Goal: Task Accomplishment & Management: Manage account settings

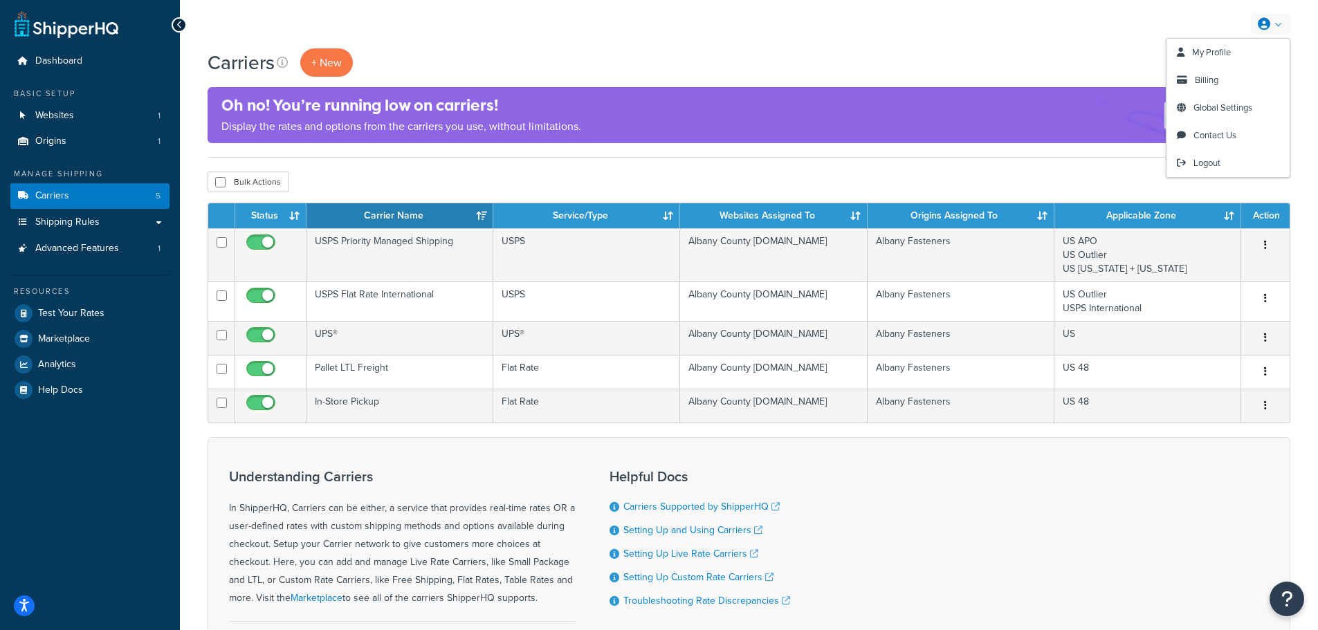
click at [1276, 18] on link at bounding box center [1270, 24] width 39 height 21
click at [1276, 22] on link at bounding box center [1270, 24] width 39 height 21
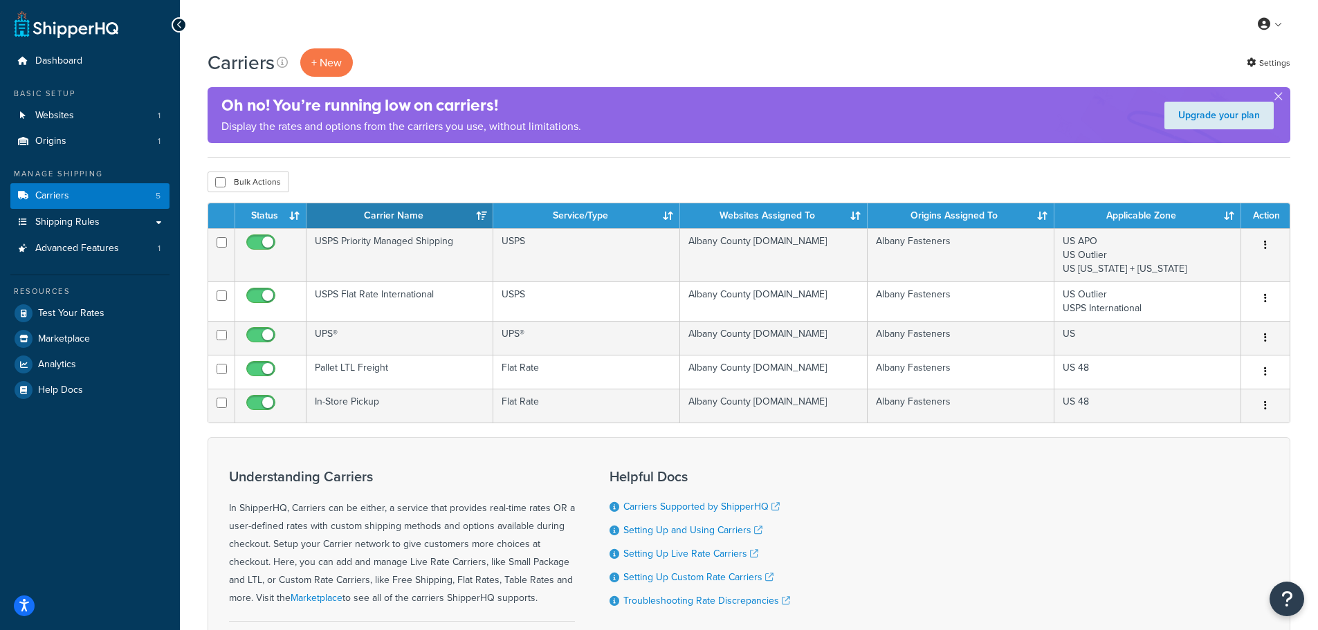
click at [1313, 64] on div "Carriers + New Settings Oh no! You’re running low on carriers! Display the rate…" at bounding box center [749, 394] width 1138 height 693
click at [1280, 60] on link "Settings" at bounding box center [1269, 62] width 44 height 19
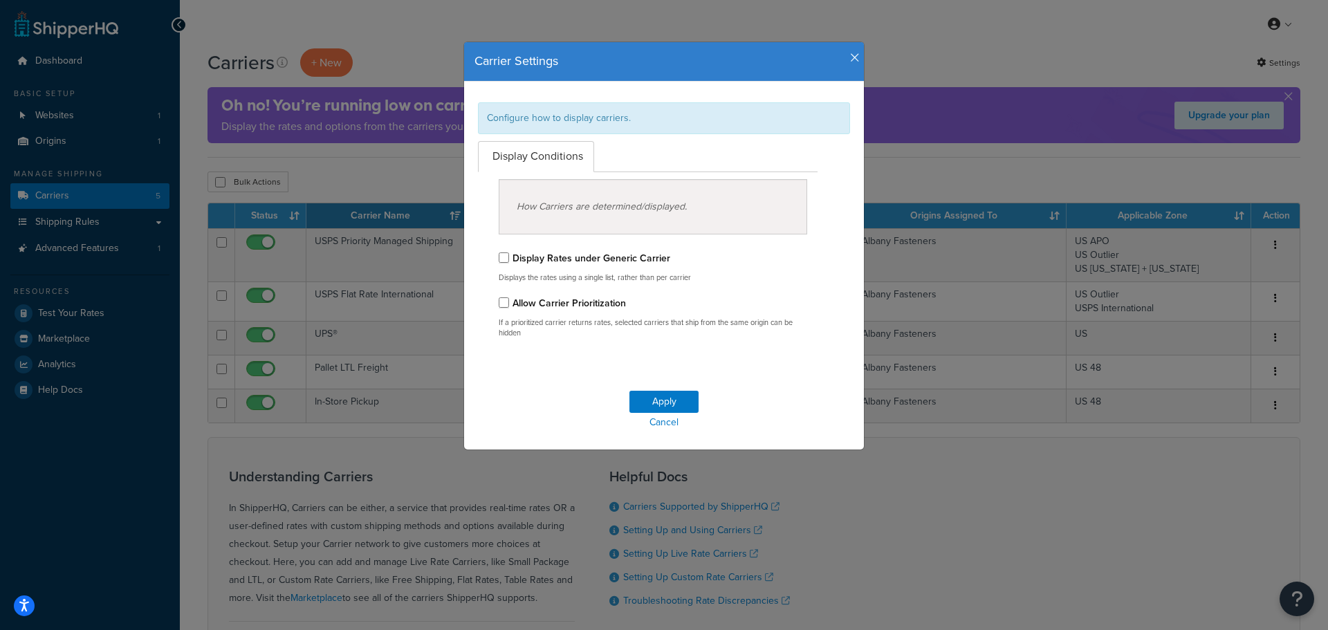
click at [850, 57] on icon "button" at bounding box center [855, 58] width 10 height 12
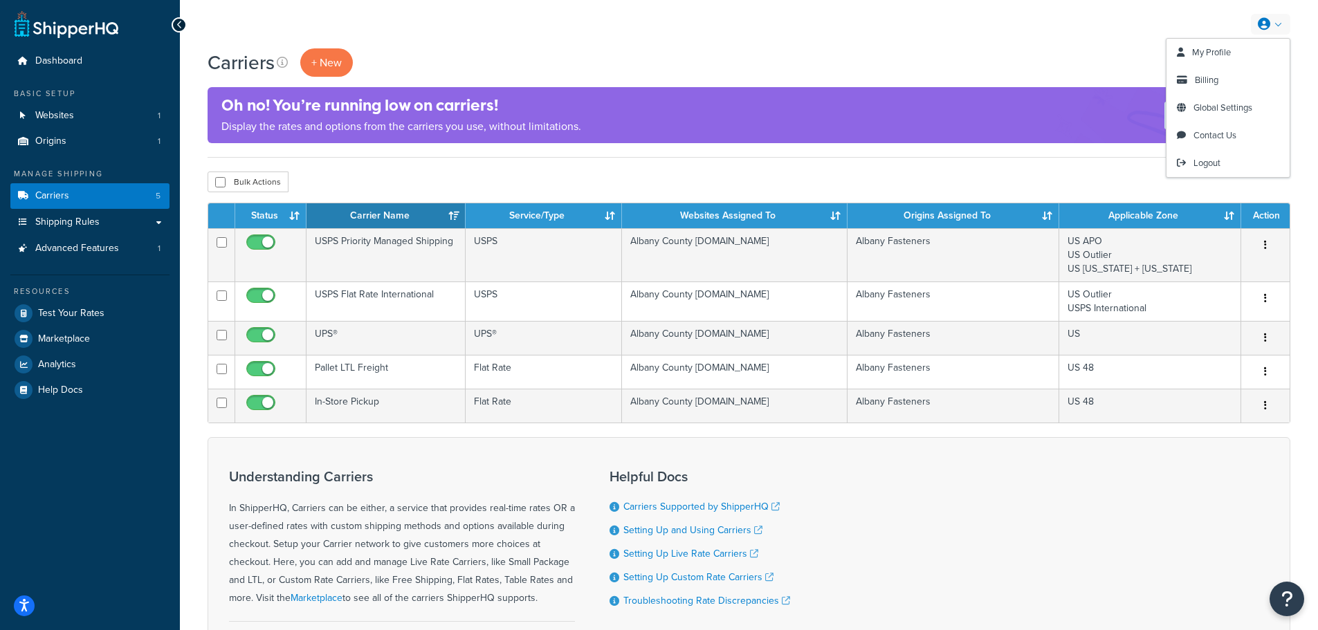
click at [1280, 24] on link at bounding box center [1270, 24] width 39 height 21
click at [1231, 53] on span "My Profile" at bounding box center [1211, 52] width 39 height 13
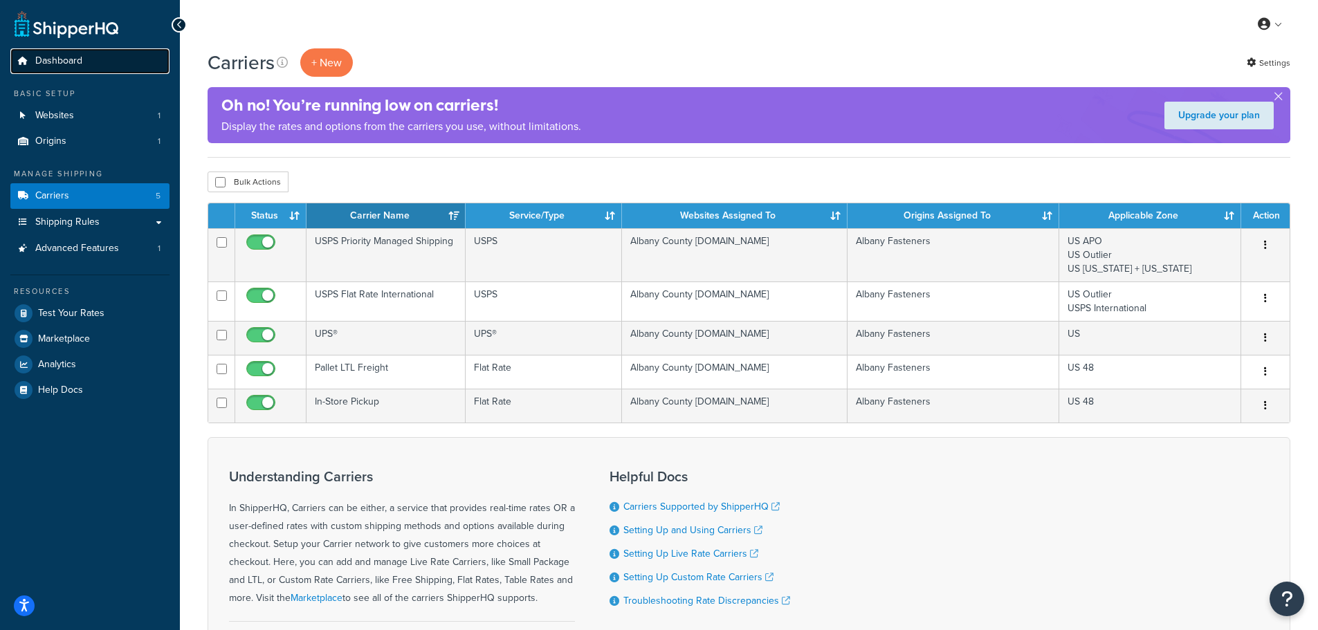
click at [73, 56] on span "Dashboard" at bounding box center [58, 61] width 47 height 12
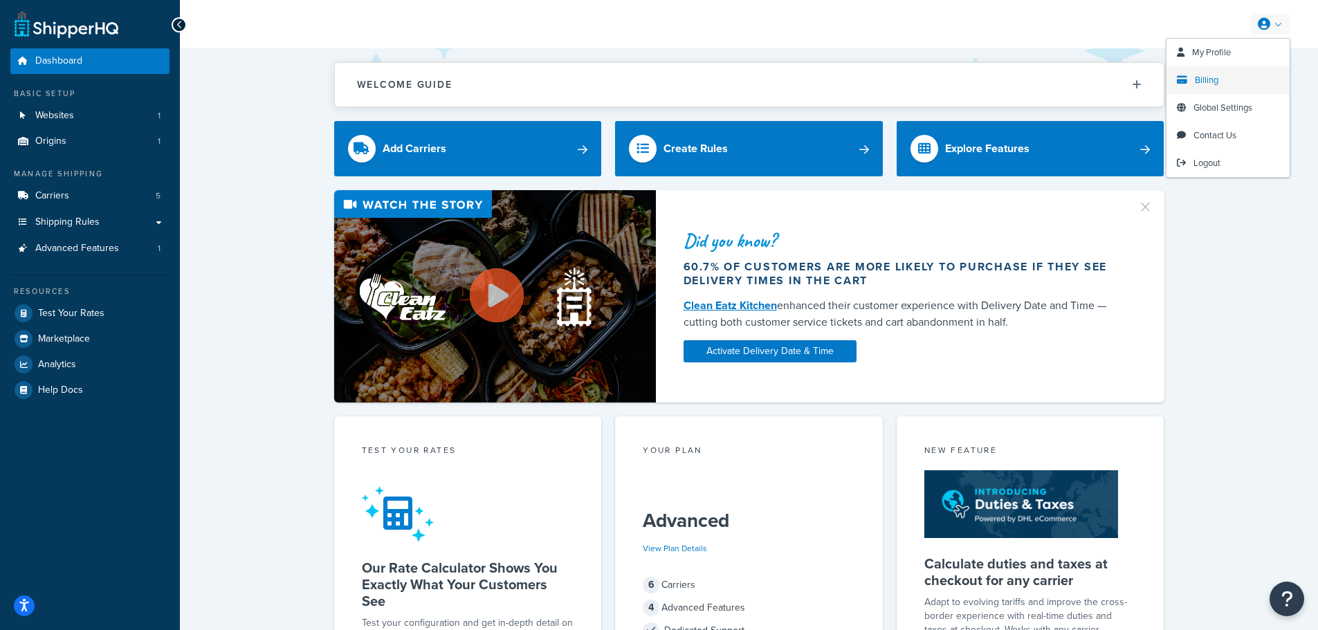
click at [1234, 75] on link "Billing" at bounding box center [1228, 80] width 123 height 28
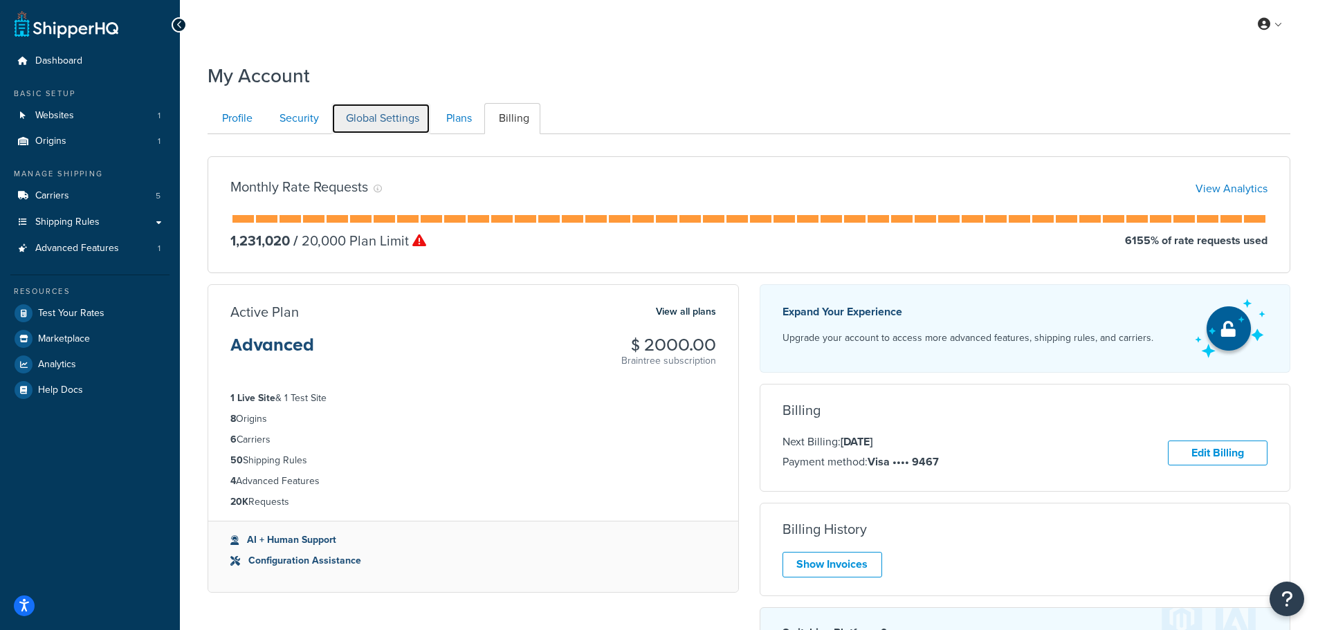
click at [367, 119] on link "Global Settings" at bounding box center [380, 118] width 99 height 31
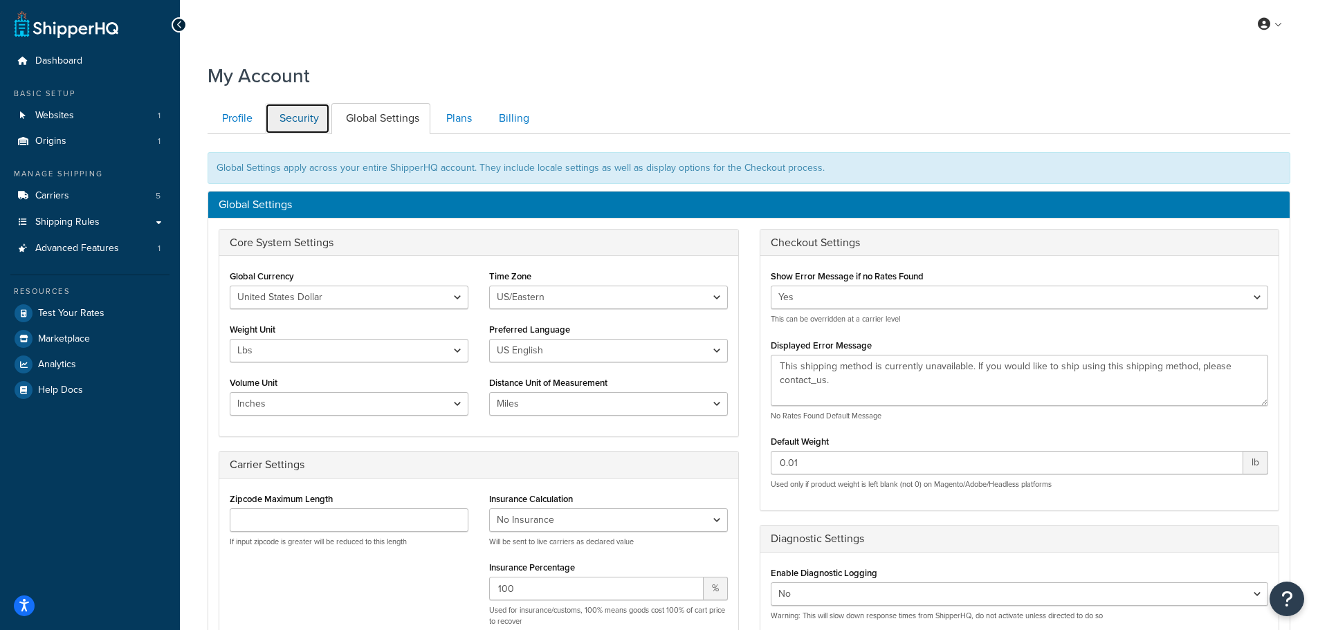
click at [298, 116] on link "Security" at bounding box center [297, 118] width 65 height 31
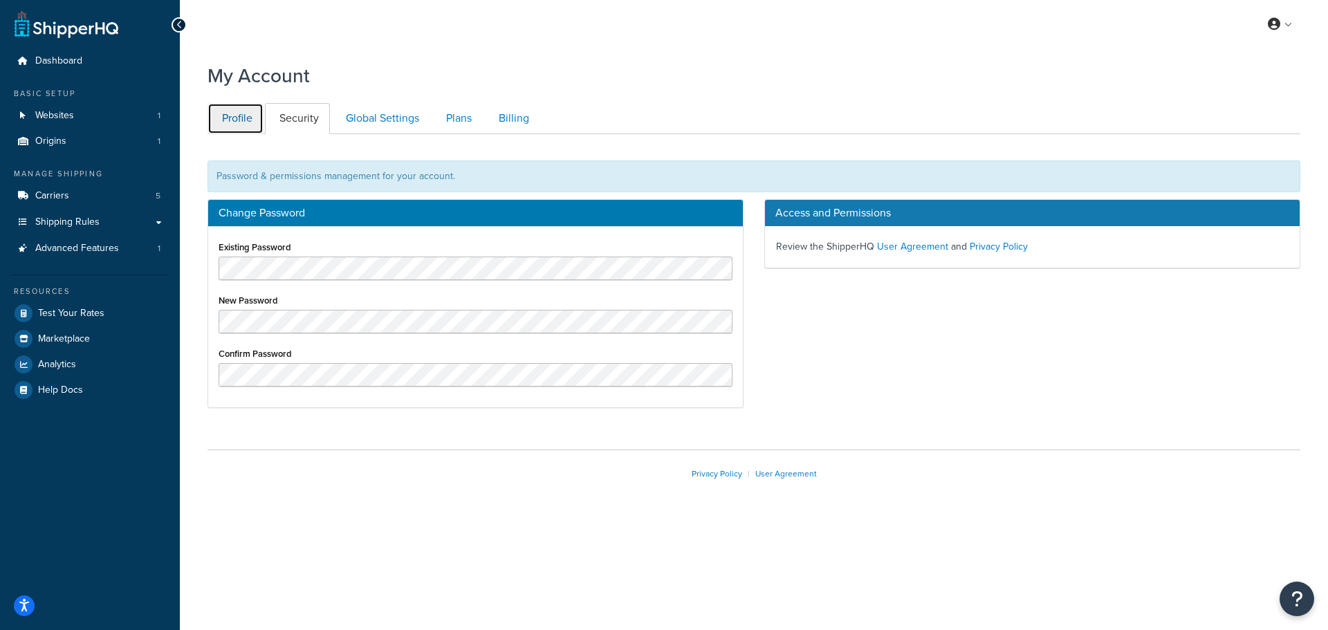
click at [242, 123] on link "Profile" at bounding box center [236, 118] width 56 height 31
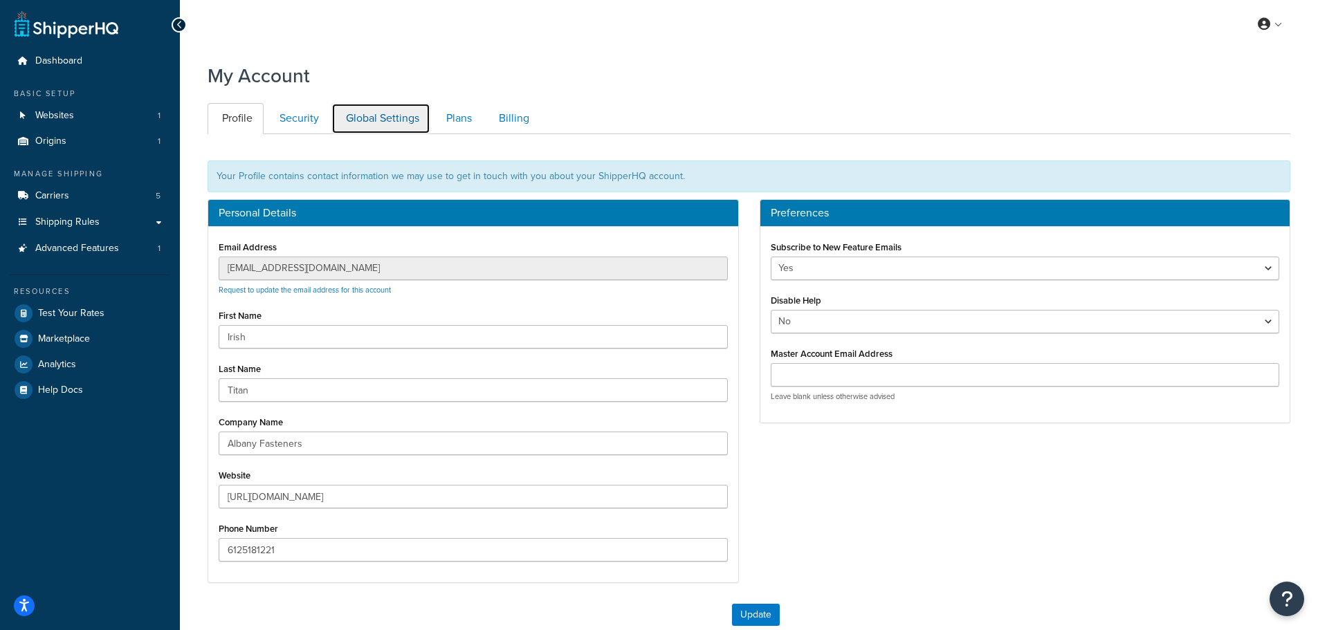
click at [415, 118] on link "Global Settings" at bounding box center [380, 118] width 99 height 31
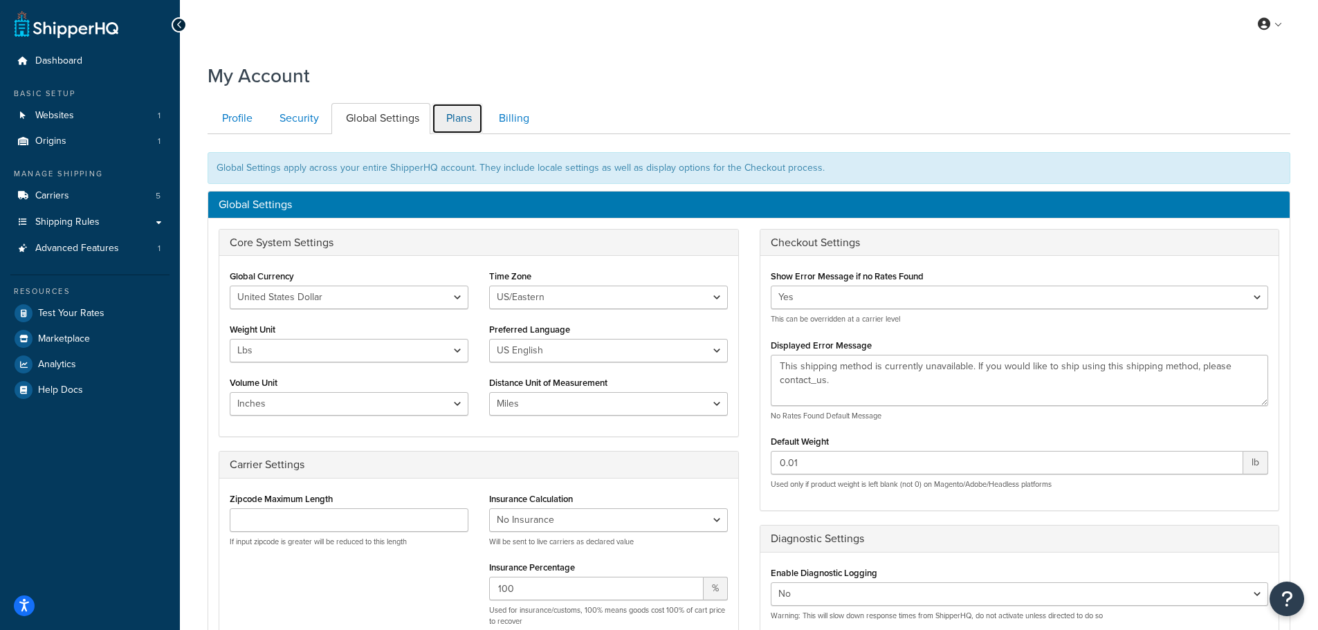
click at [457, 116] on link "Plans" at bounding box center [457, 118] width 51 height 31
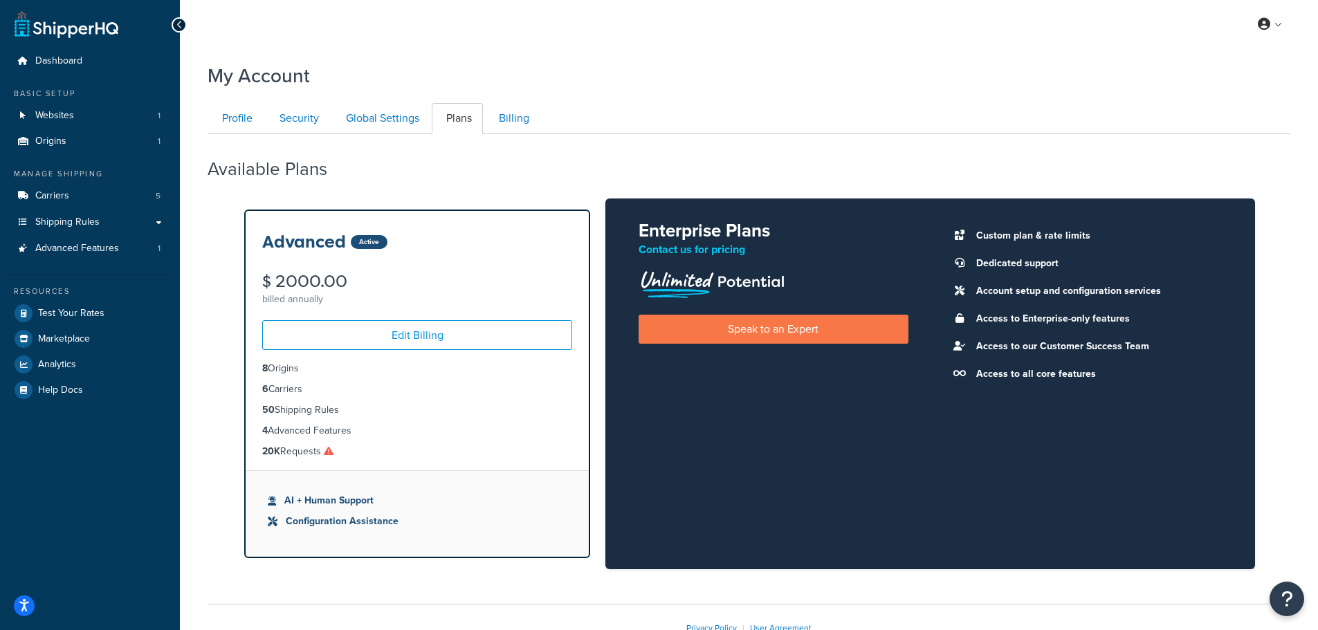
scroll to position [91, 0]
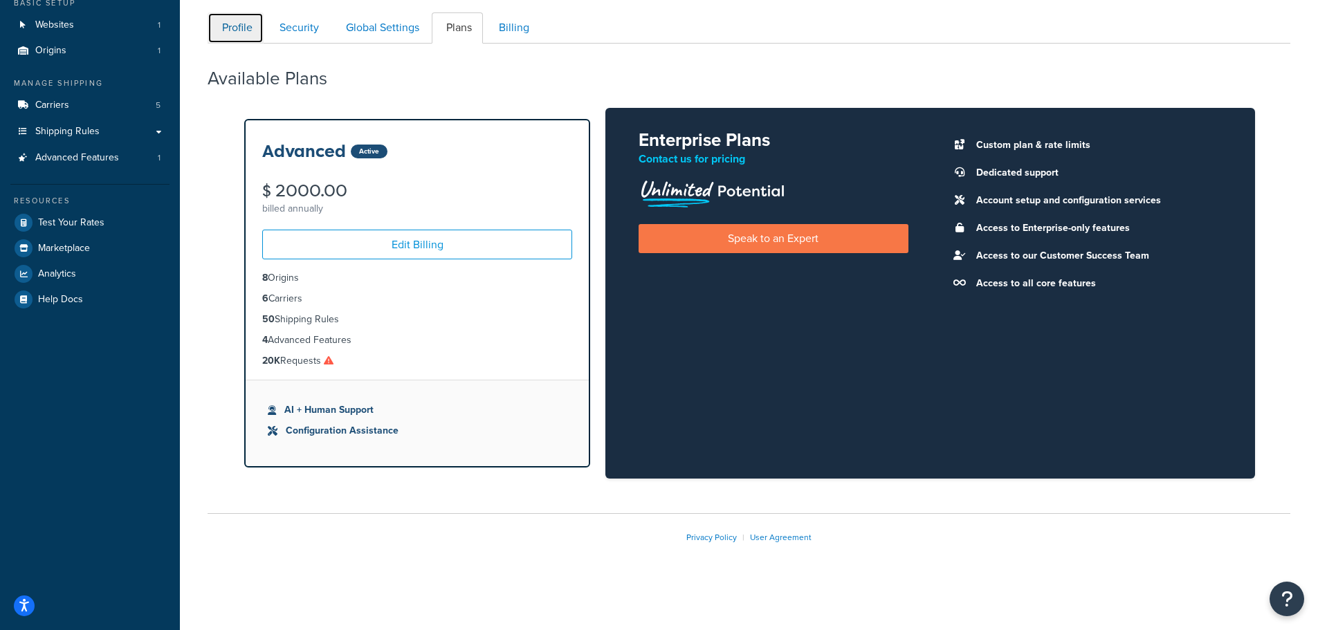
click at [247, 24] on link "Profile" at bounding box center [236, 27] width 56 height 31
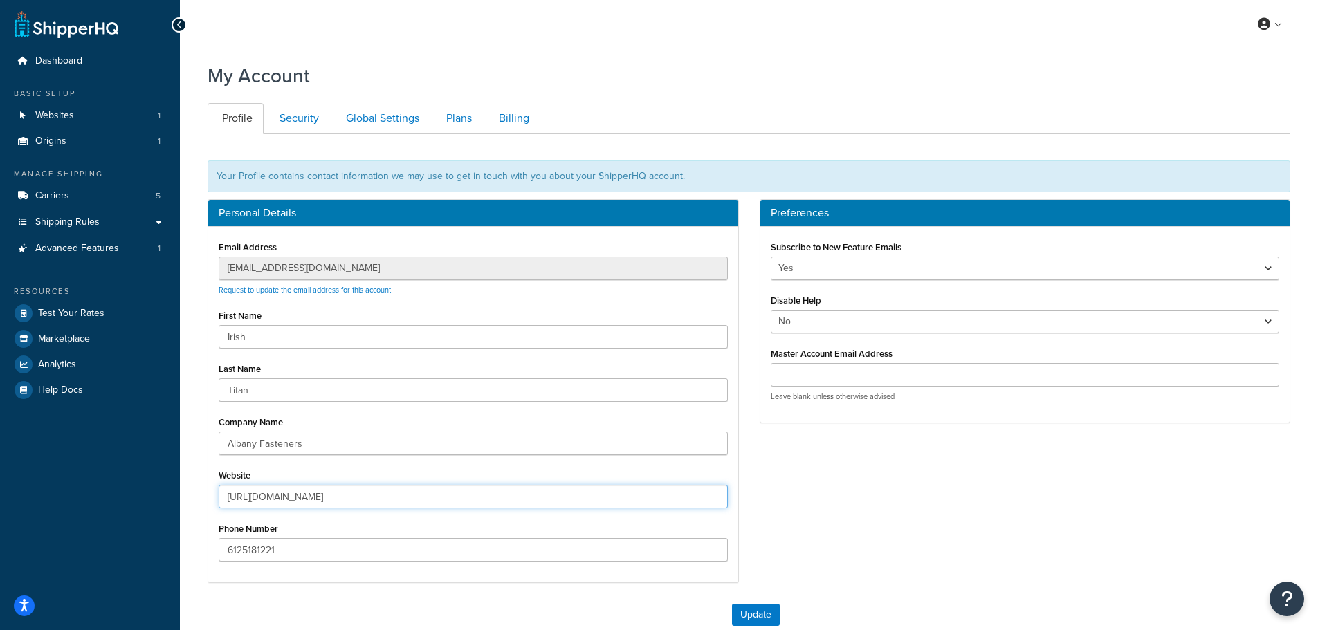
drag, startPoint x: 473, startPoint y: 488, endPoint x: 0, endPoint y: 381, distance: 485.1
click at [0, 383] on div "Dashboard Basic Setup Websites 1 Origins 1 Manage Shipping Carriers 5 Shipping …" at bounding box center [659, 392] width 1318 height 785
paste input "www.albanycountyfasteners.com/"
type input "https://www.albanycountyfasteners.com/"
click at [755, 616] on button "Update" at bounding box center [756, 615] width 48 height 22
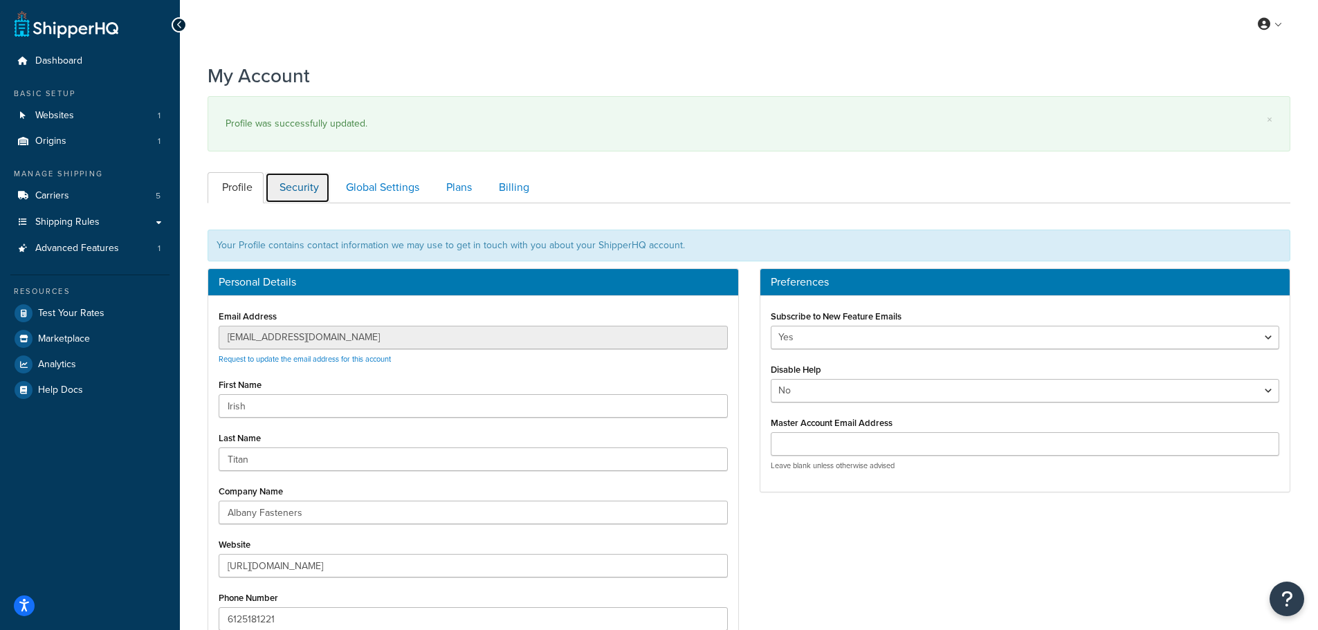
click at [304, 183] on link "Security" at bounding box center [297, 187] width 65 height 31
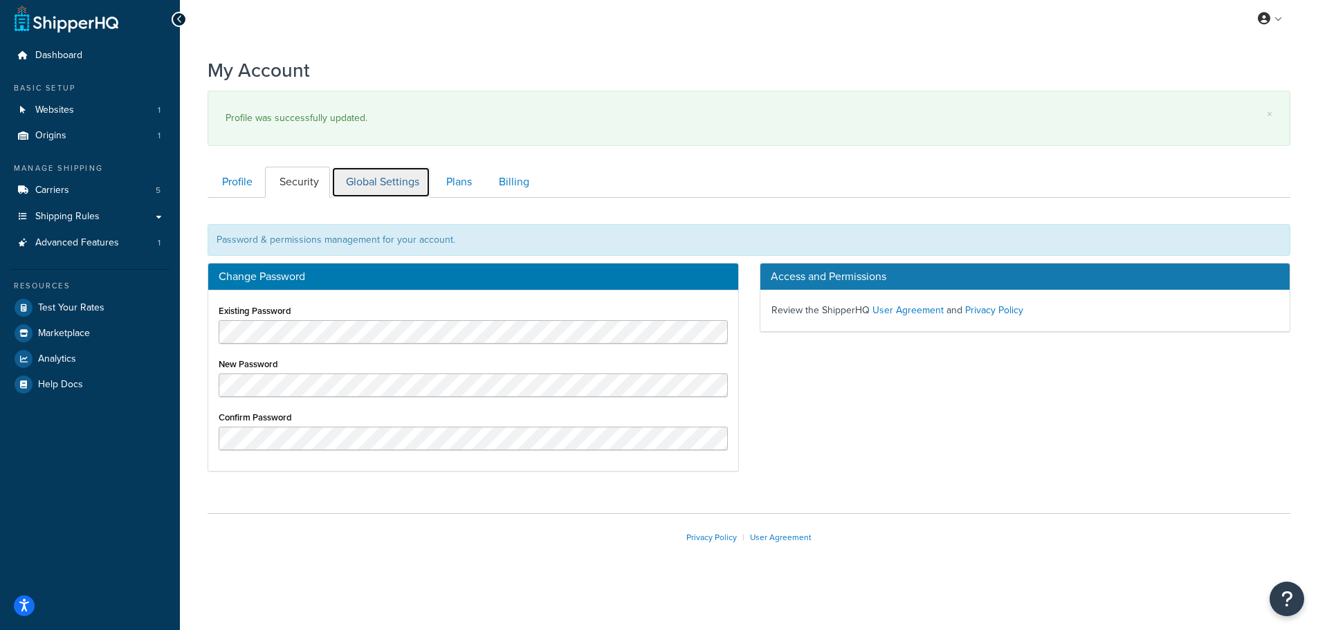
click at [358, 181] on link "Global Settings" at bounding box center [380, 182] width 99 height 31
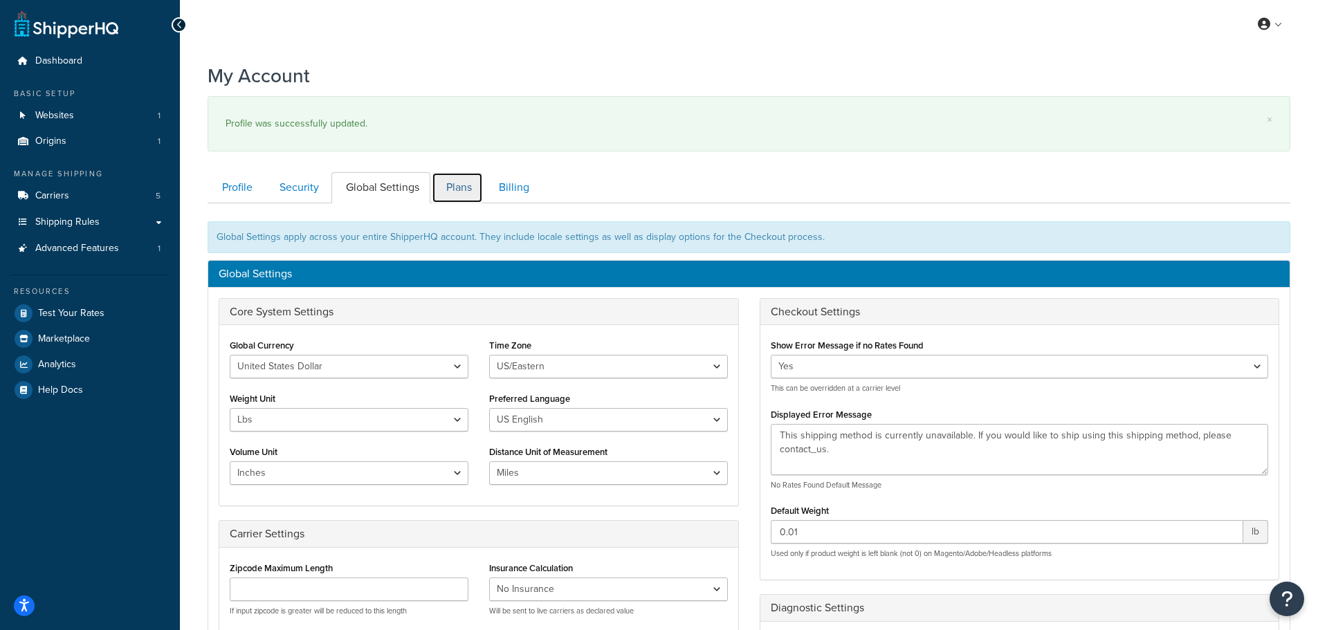
click at [450, 183] on link "Plans" at bounding box center [457, 187] width 51 height 31
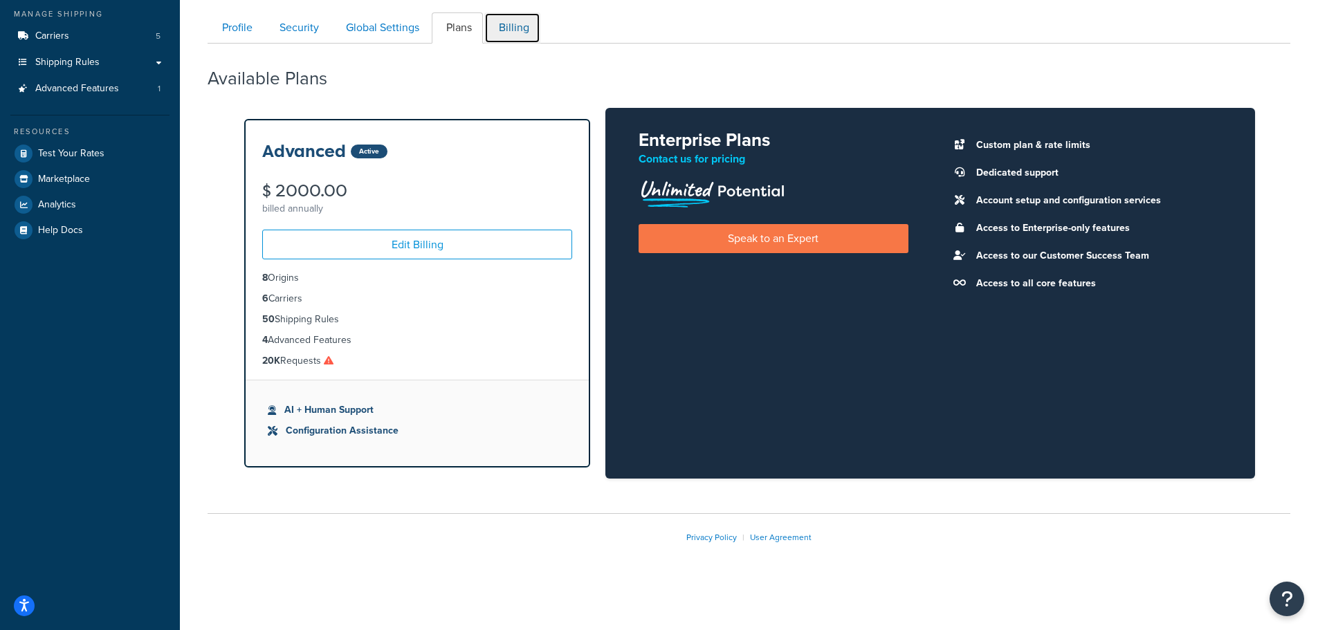
click at [521, 26] on link "Billing" at bounding box center [512, 27] width 56 height 31
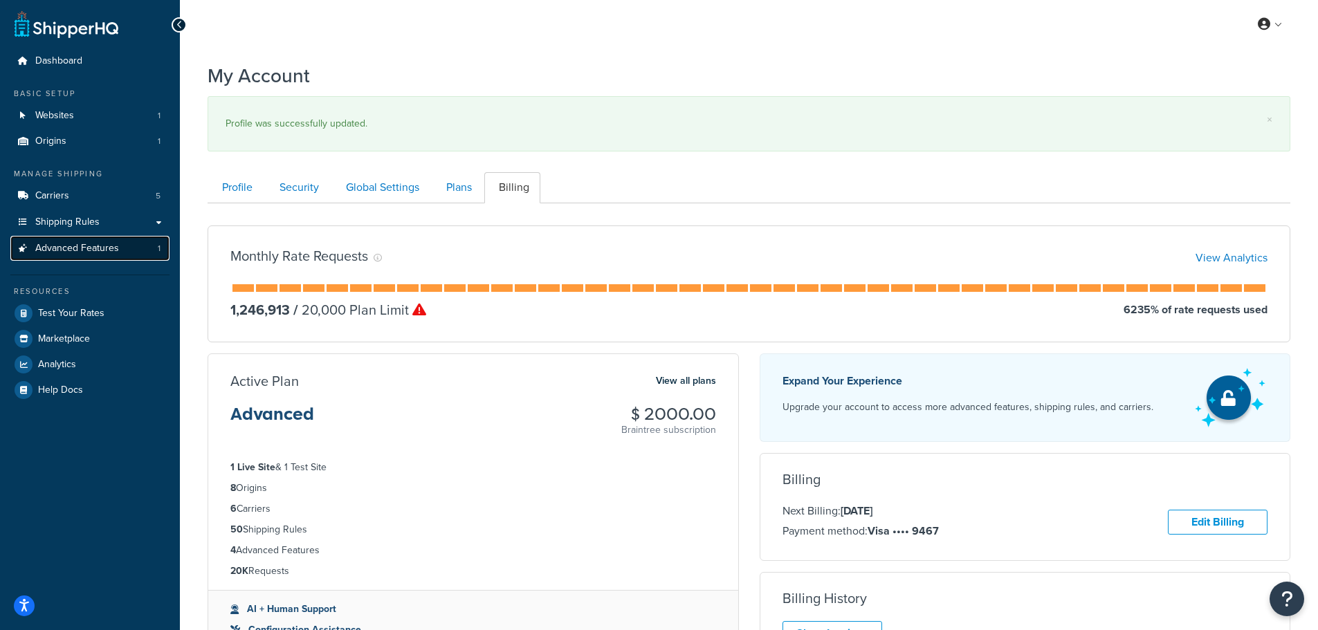
click at [57, 244] on span "Advanced Features" at bounding box center [77, 249] width 84 height 12
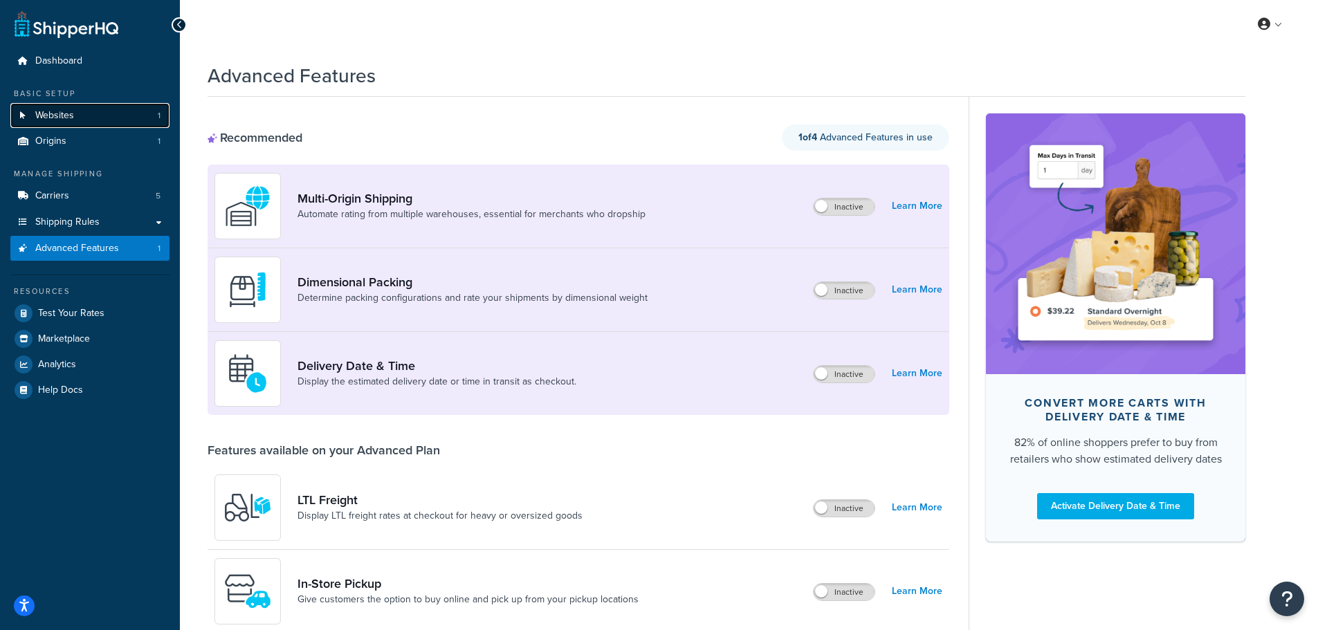
click at [85, 116] on link "Websites 1" at bounding box center [89, 116] width 159 height 26
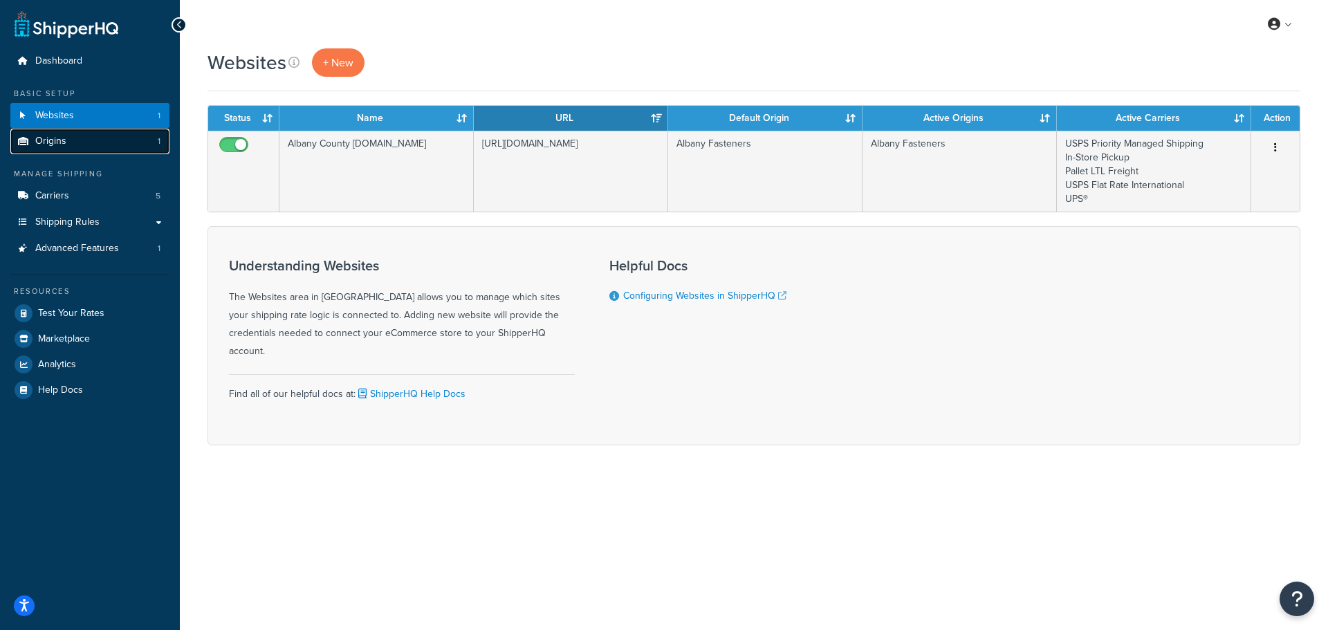
click at [89, 135] on link "Origins 1" at bounding box center [89, 142] width 159 height 26
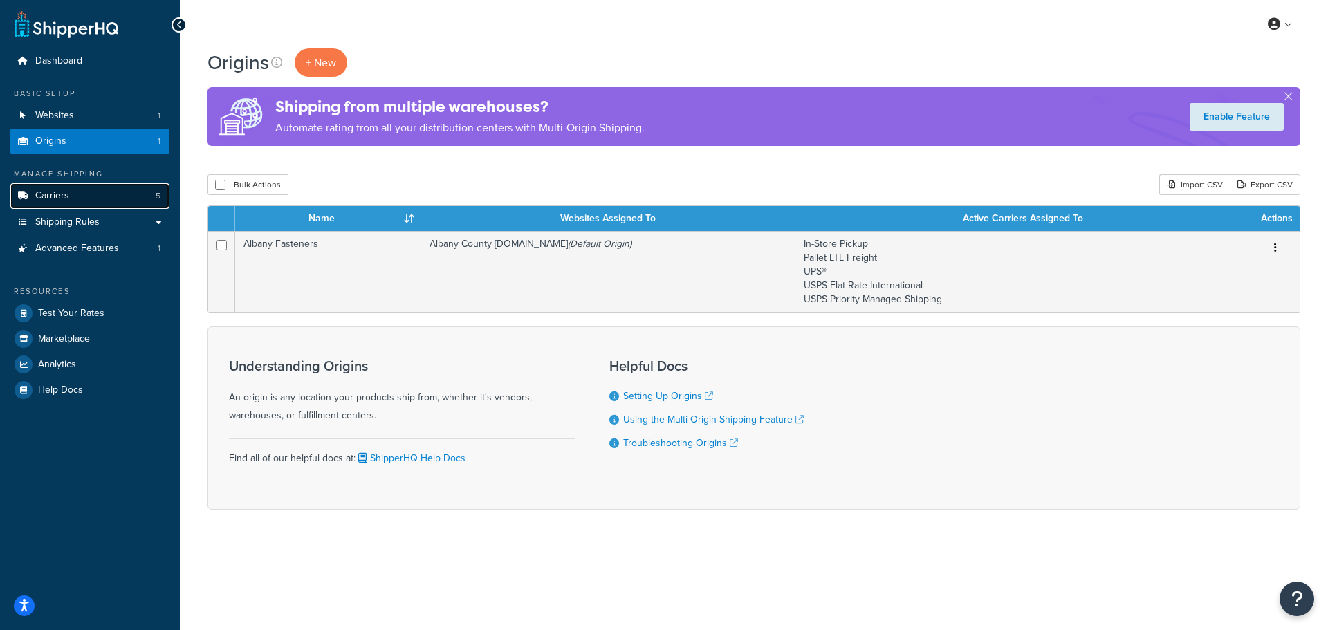
click at [93, 190] on link "Carriers 5" at bounding box center [89, 196] width 159 height 26
